Goal: Information Seeking & Learning: Find specific fact

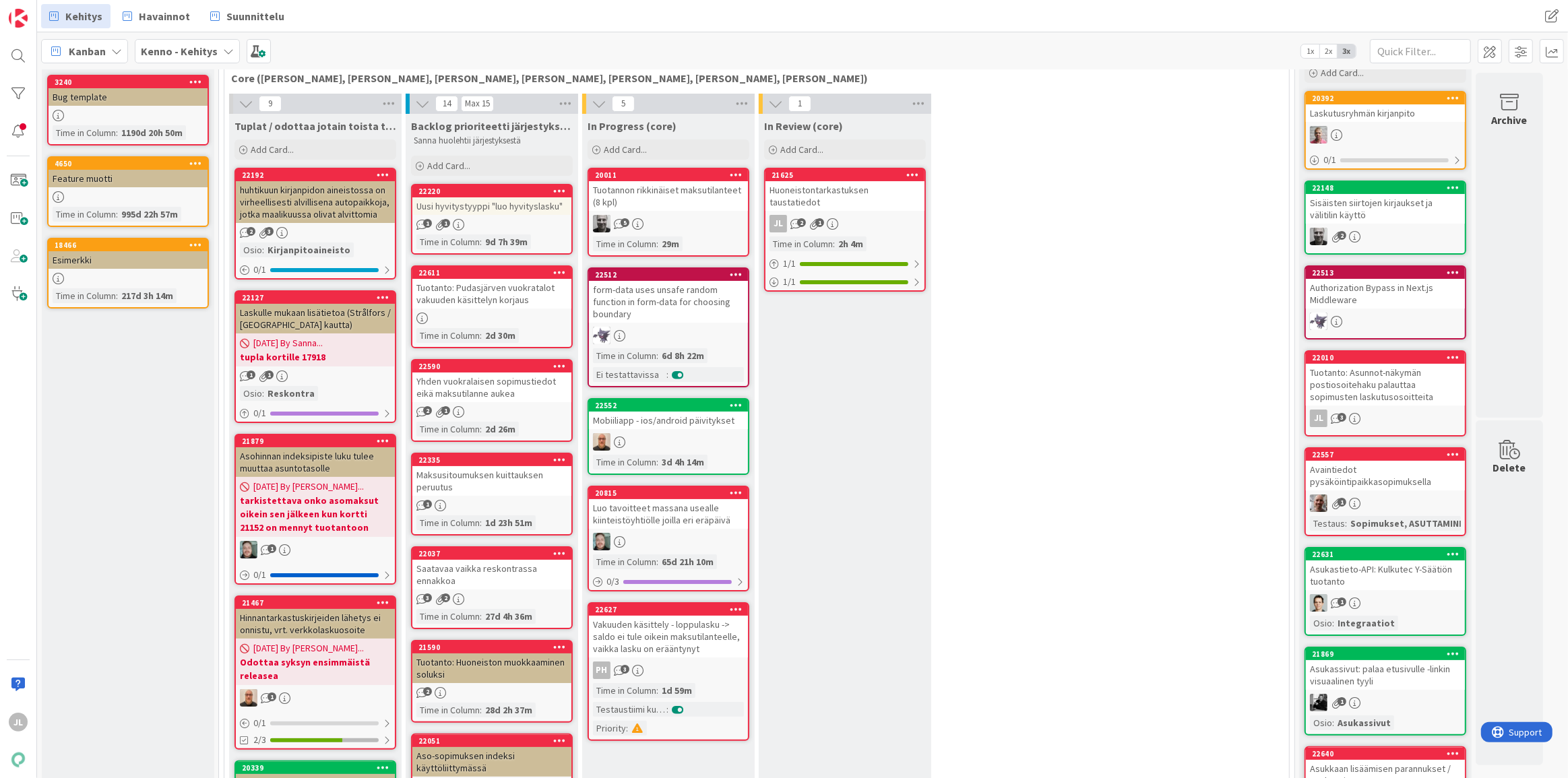
scroll to position [61, 0]
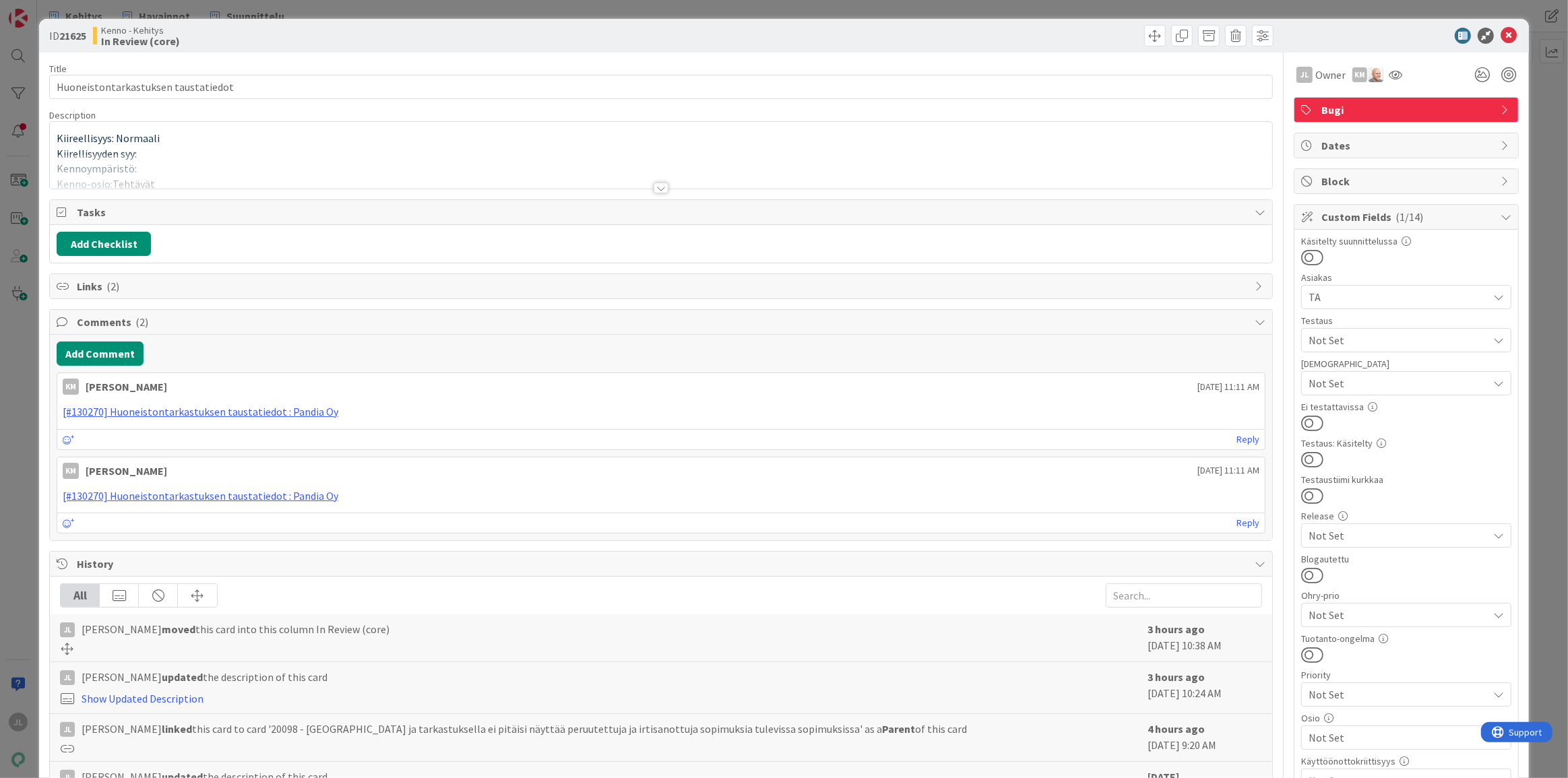
click at [993, 125] on div "Kiireellisyys: Normaali Kiirellisyyden syy: Kennoympäristö: Kenno-osio: Tehtävä…" at bounding box center [661, 155] width 1223 height 67
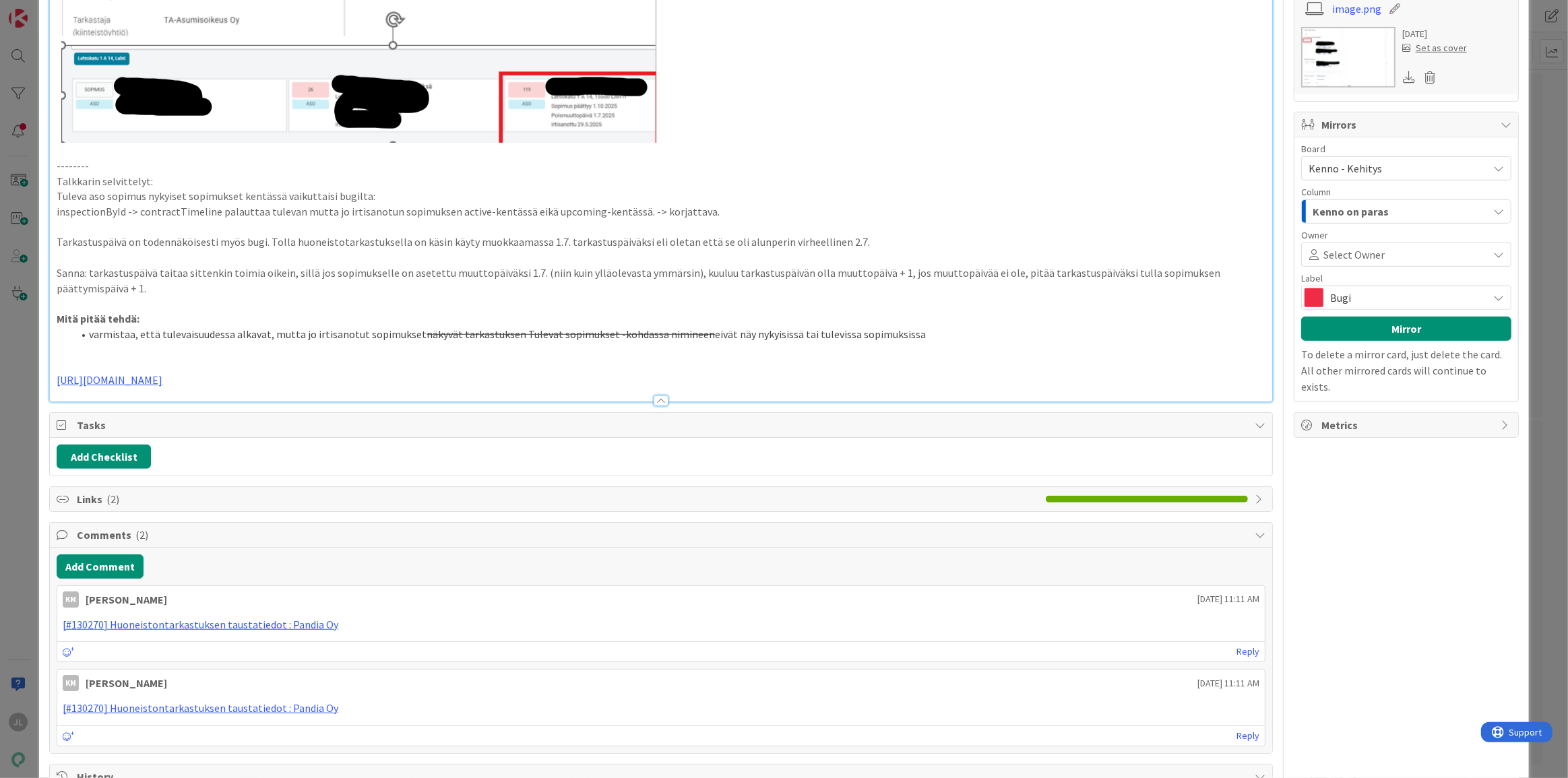
scroll to position [871, 0]
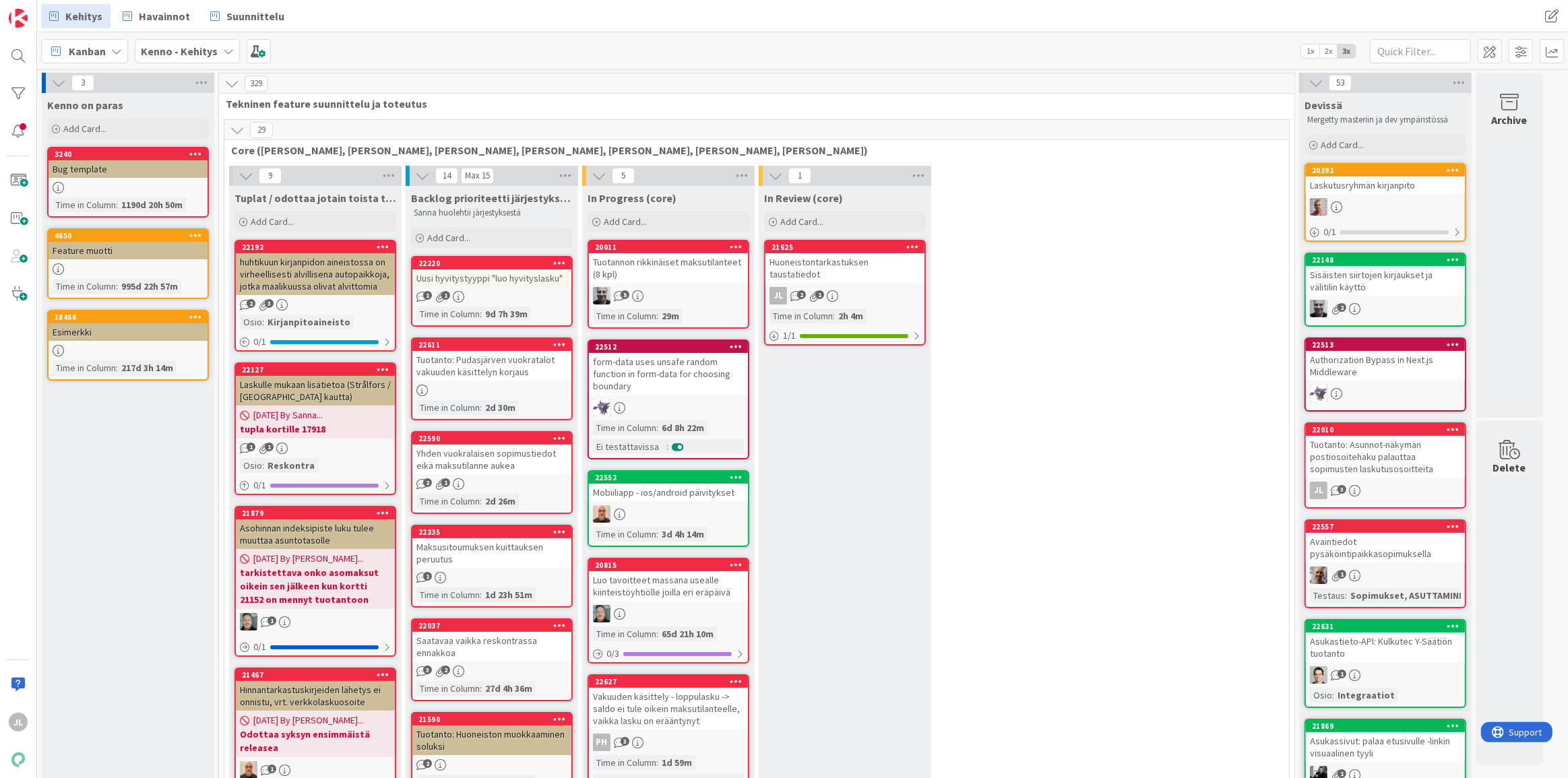
scroll to position [162, 0]
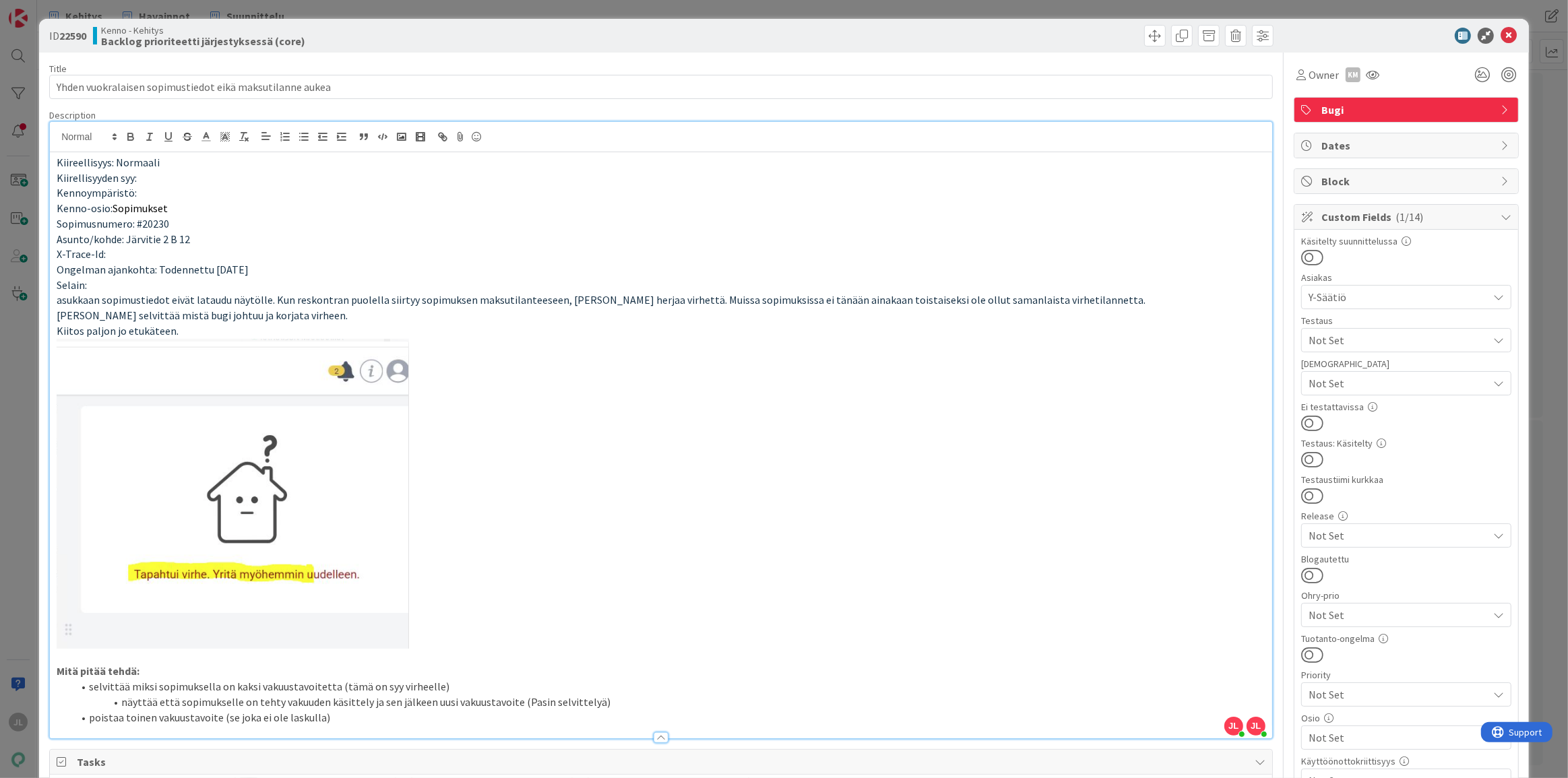
click at [162, 225] on span "Sopimusnumero: #20230" at bounding box center [113, 224] width 113 height 14
copy span "20230"
